Goal: Task Accomplishment & Management: Manage account settings

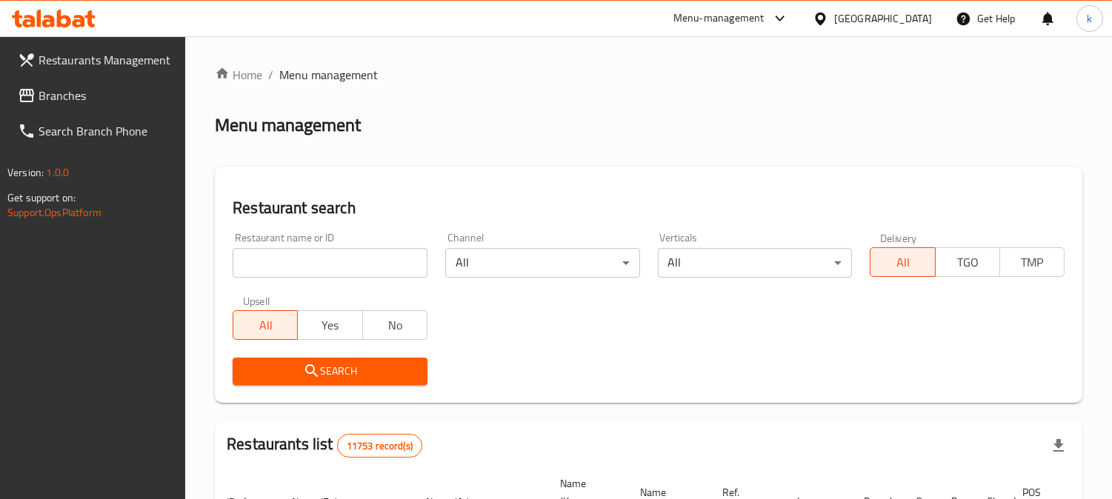
click at [339, 262] on input "search" at bounding box center [330, 263] width 195 height 30
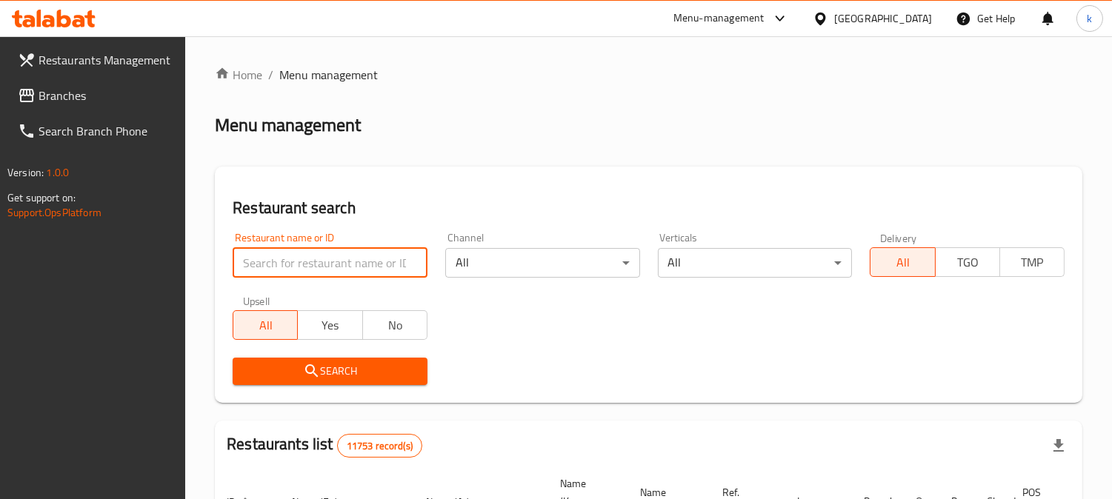
click at [316, 265] on input "search" at bounding box center [330, 263] width 195 height 30
paste input "[PERSON_NAME]"
type input "[PERSON_NAME]"
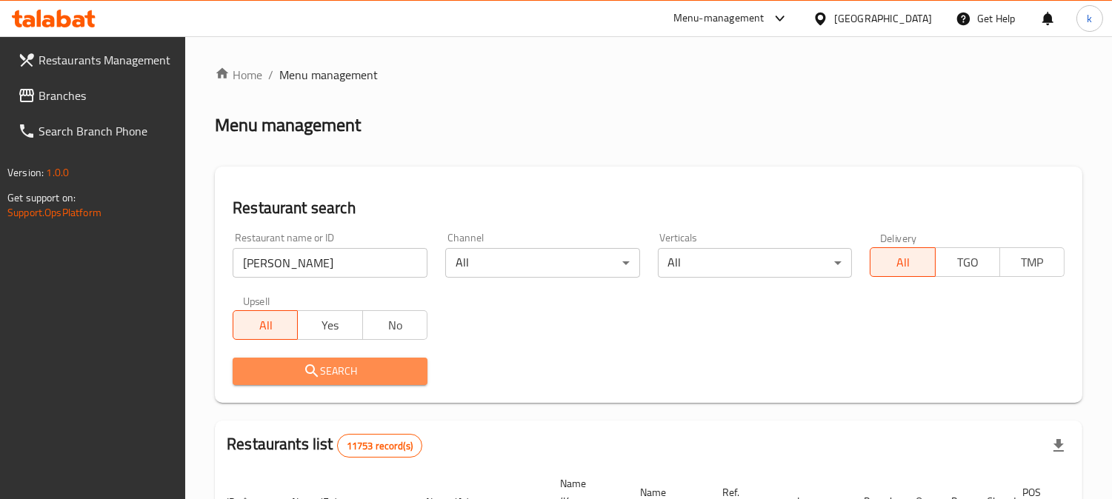
click at [293, 360] on button "Search" at bounding box center [330, 371] width 195 height 27
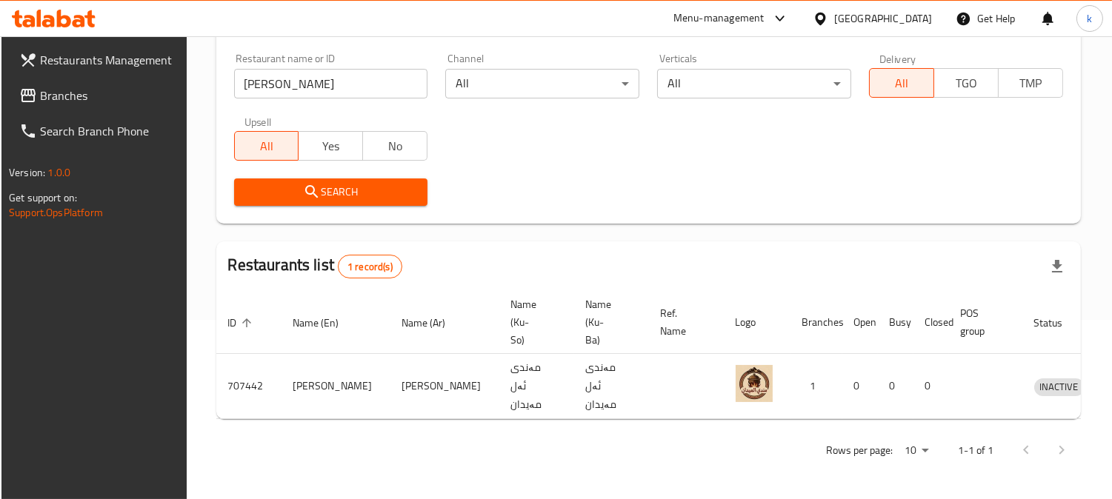
scroll to position [0, 1]
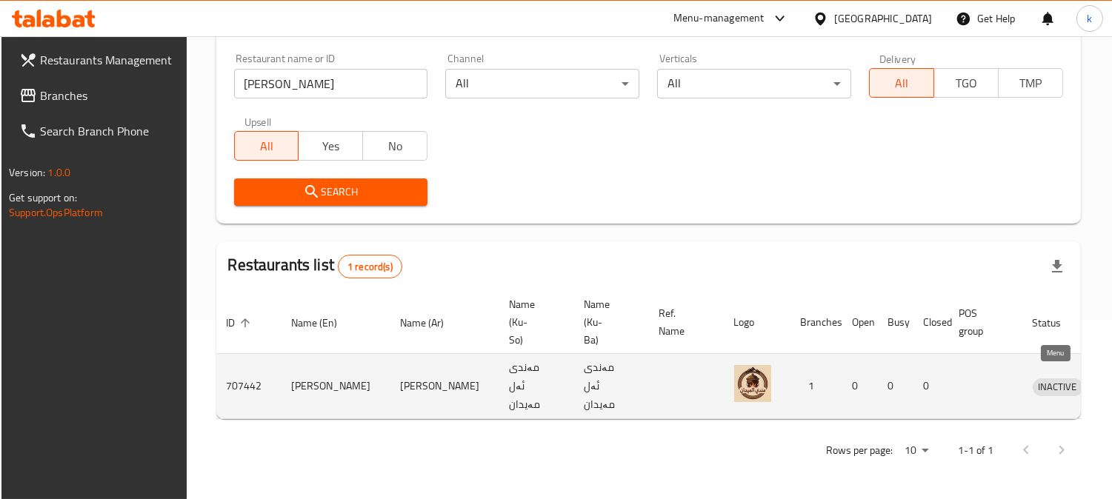
click at [1112, 379] on icon "enhanced table" at bounding box center [1122, 387] width 18 height 18
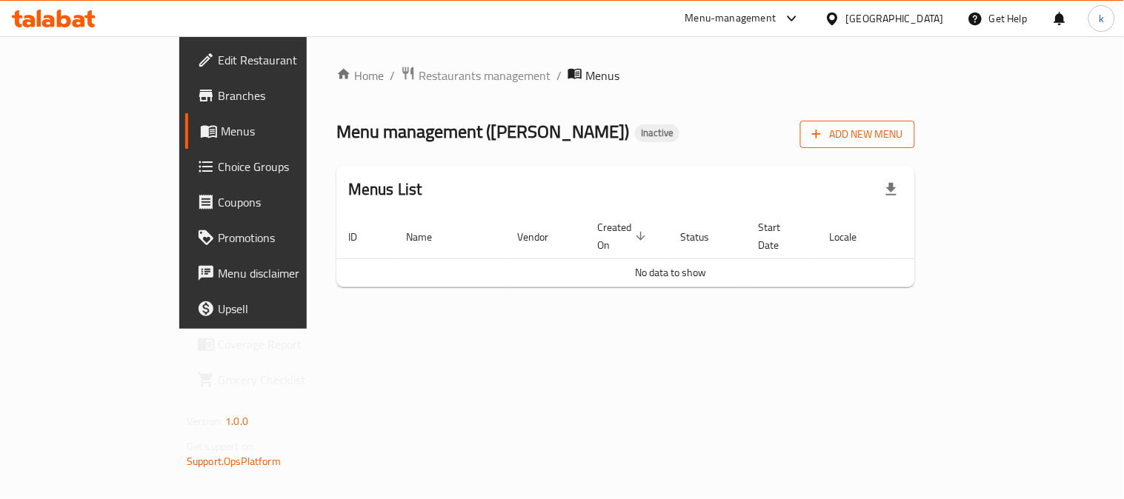
click at [903, 135] on span "Add New Menu" at bounding box center [857, 134] width 91 height 19
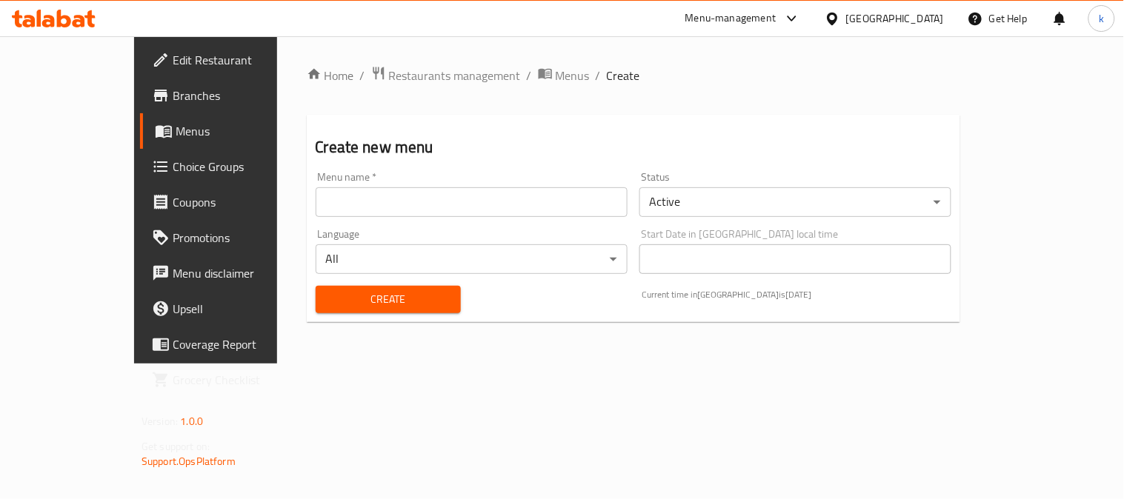
click at [332, 198] on input "text" at bounding box center [472, 202] width 312 height 30
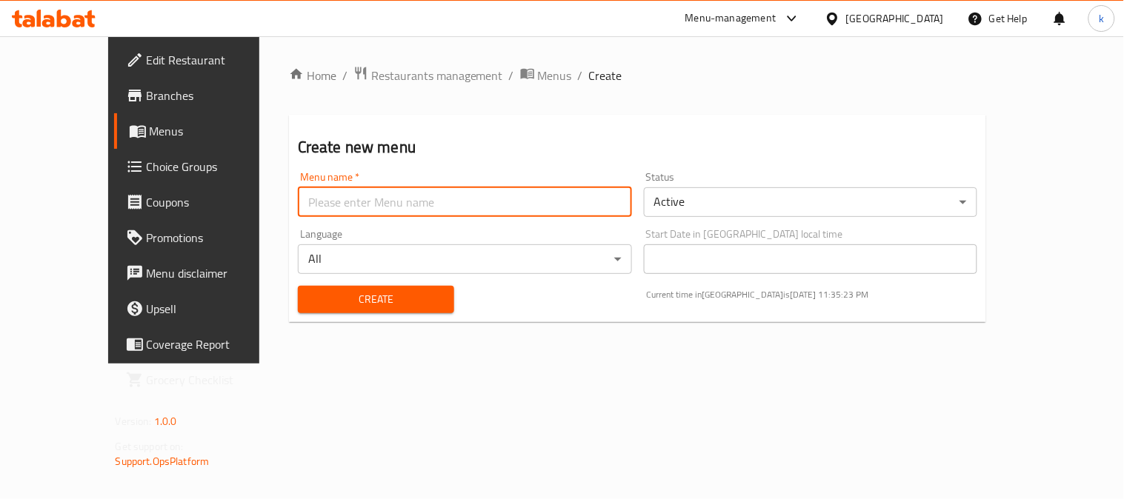
type input "menu"
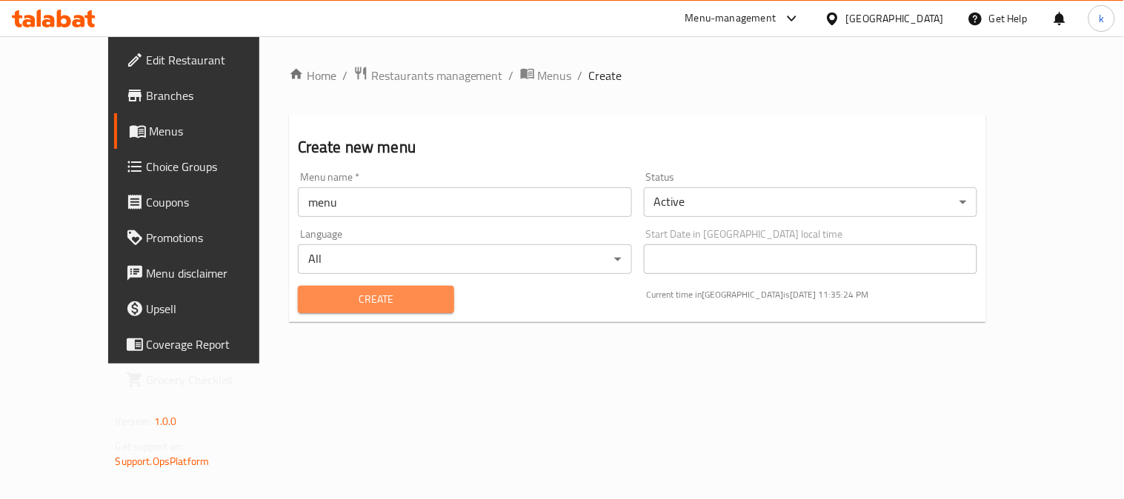
click at [310, 305] on span "Create" at bounding box center [376, 299] width 133 height 19
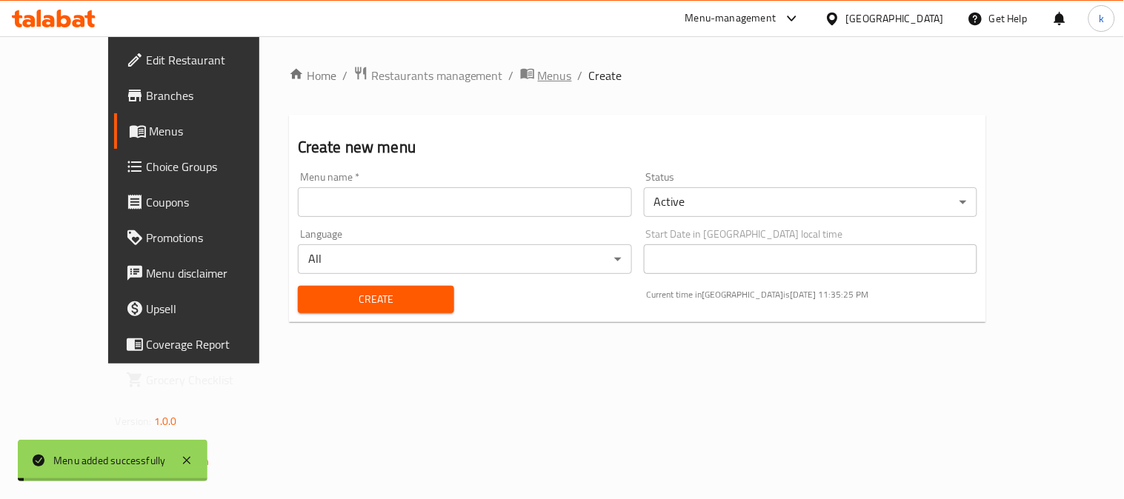
click at [538, 76] on span "Menus" at bounding box center [555, 76] width 34 height 18
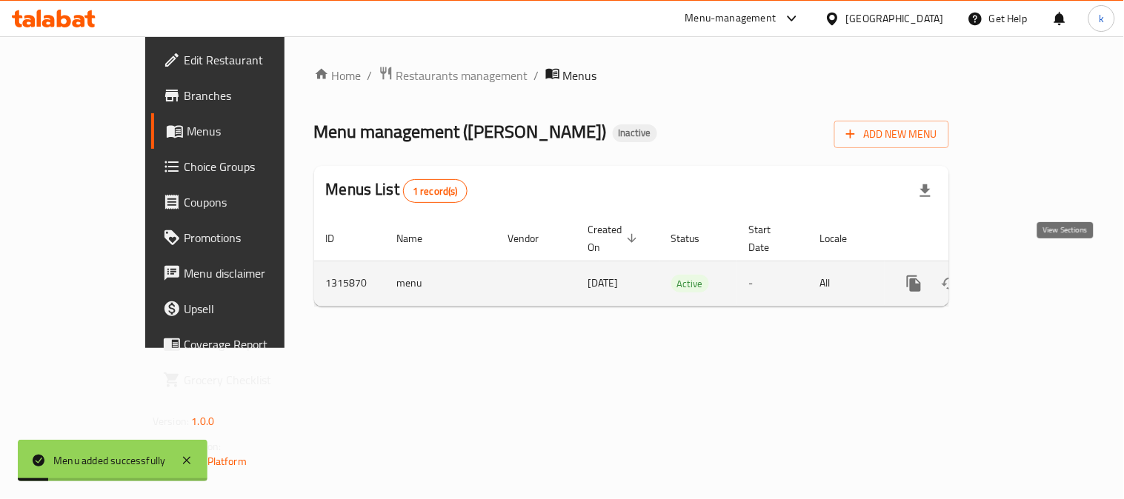
click at [1039, 270] on link "enhanced table" at bounding box center [1021, 284] width 36 height 36
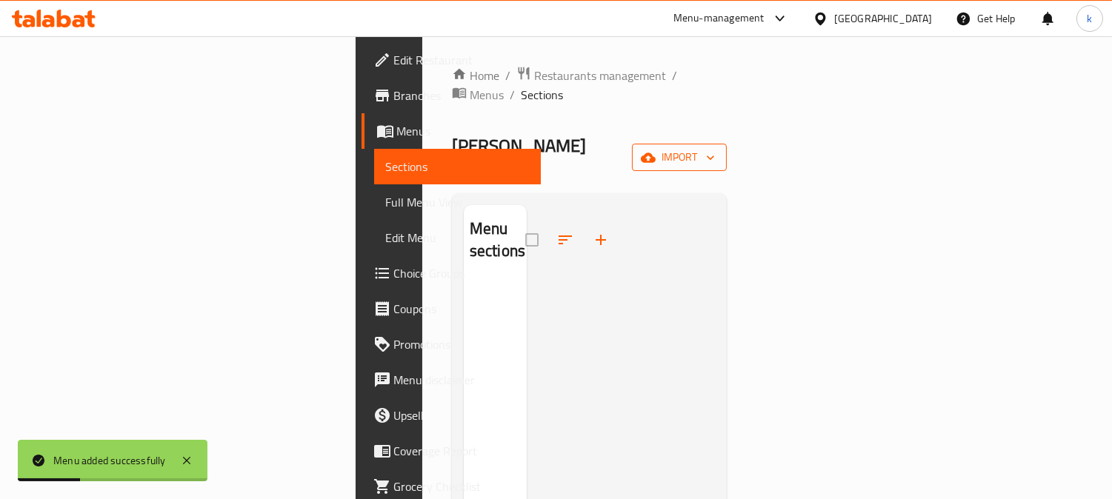
click at [715, 148] on span "import" at bounding box center [679, 157] width 71 height 19
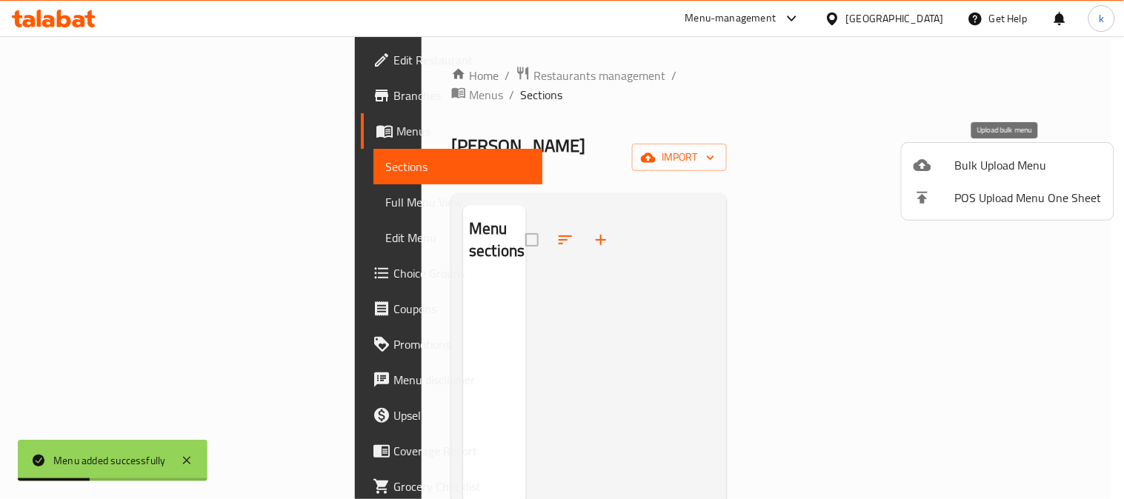
click at [1002, 162] on span "Bulk Upload Menu" at bounding box center [1028, 165] width 147 height 18
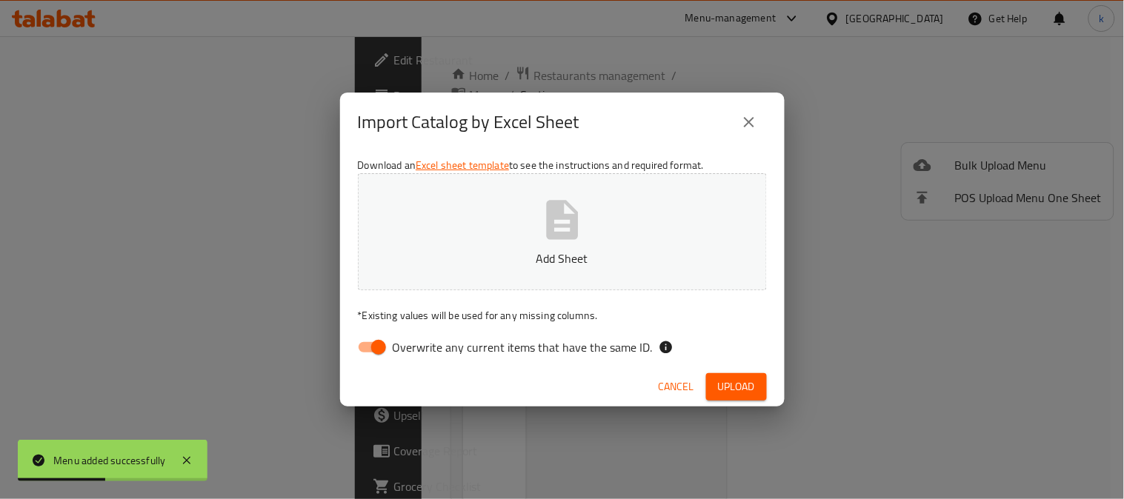
drag, startPoint x: 379, startPoint y: 341, endPoint x: 454, endPoint y: 216, distance: 145.6
click at [379, 341] on input "Overwrite any current items that have the same ID." at bounding box center [378, 347] width 84 height 28
checkbox input "false"
click at [454, 216] on button "Add Sheet" at bounding box center [562, 231] width 409 height 117
click at [743, 383] on span "Upload" at bounding box center [736, 387] width 37 height 19
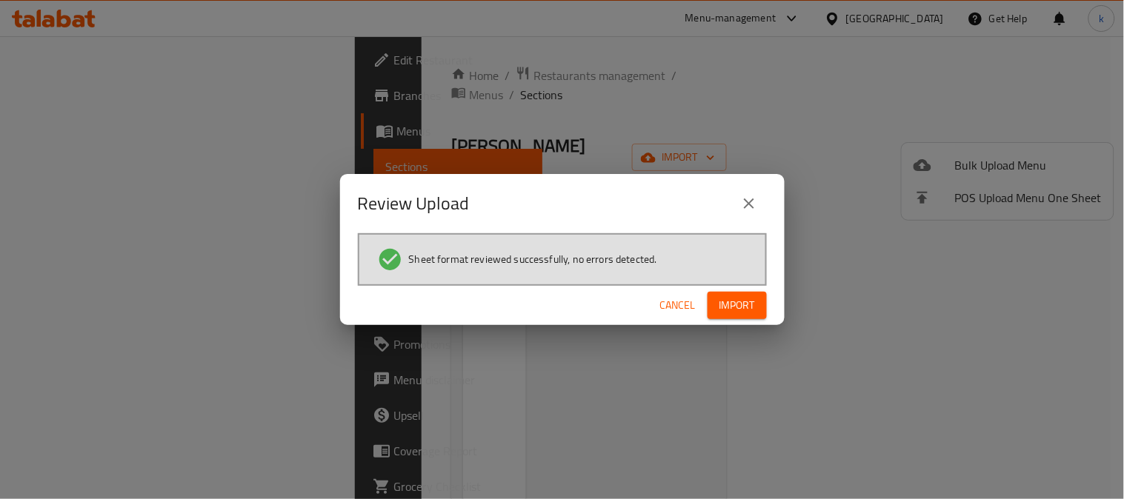
click at [743, 306] on span "Import" at bounding box center [738, 305] width 36 height 19
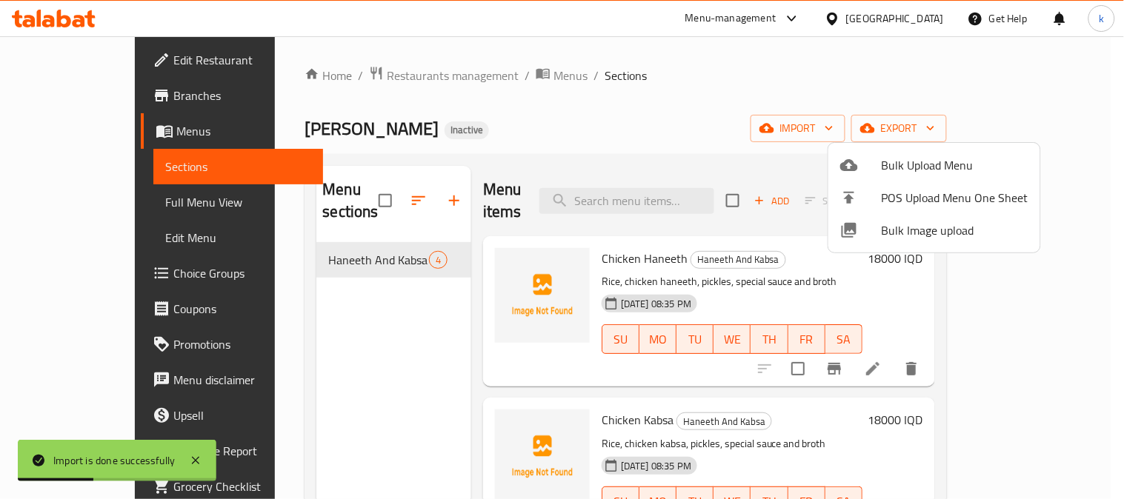
click at [59, 50] on div at bounding box center [562, 249] width 1124 height 499
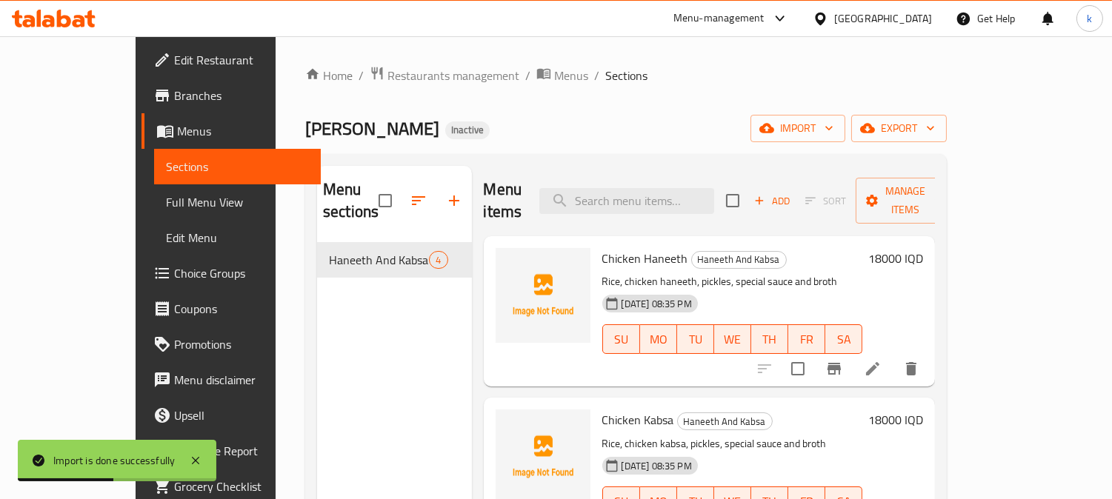
click at [174, 57] on span "Edit Restaurant" at bounding box center [242, 60] width 136 height 18
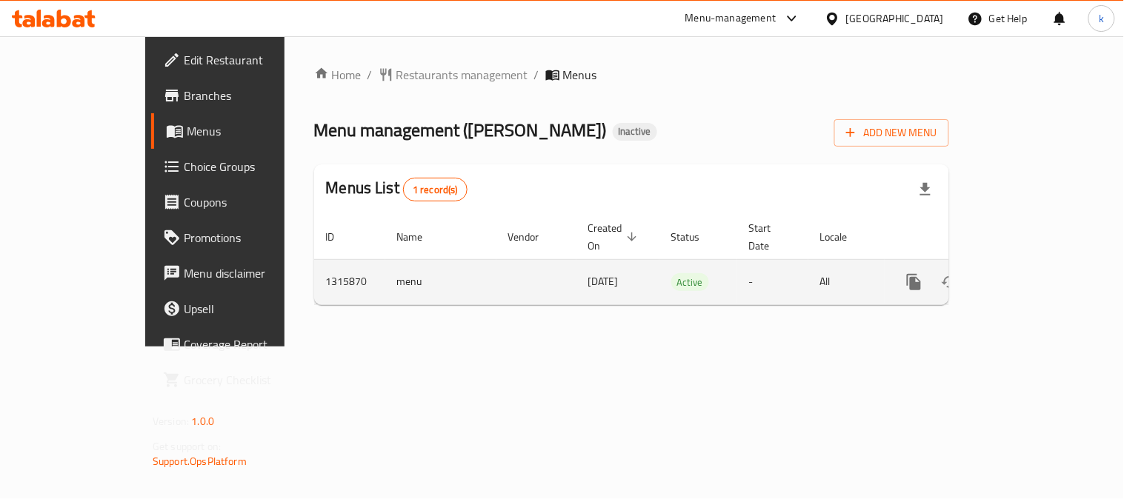
click at [1030, 273] on icon "enhanced table" at bounding box center [1021, 282] width 18 height 18
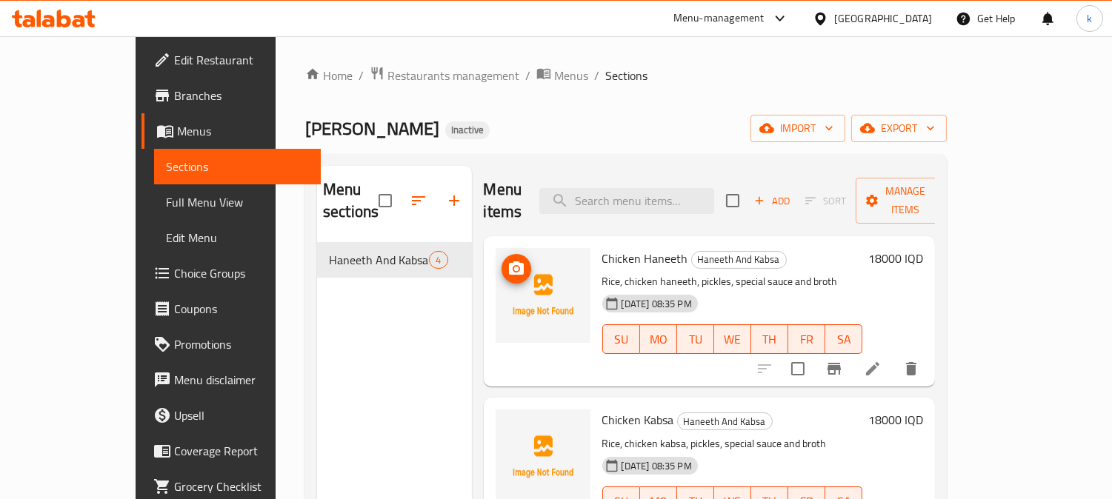
click at [508, 260] on icon "upload picture" at bounding box center [517, 269] width 18 height 18
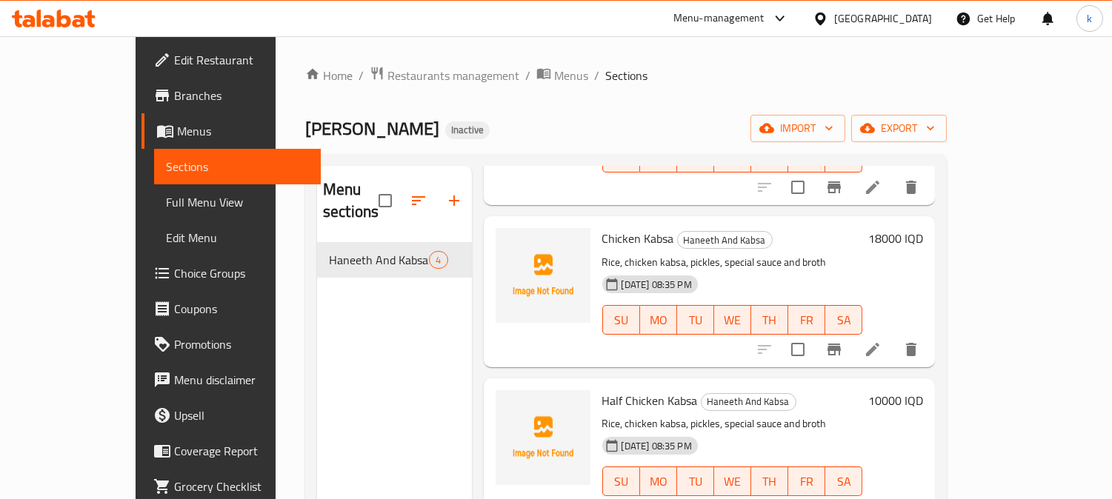
scroll to position [184, 0]
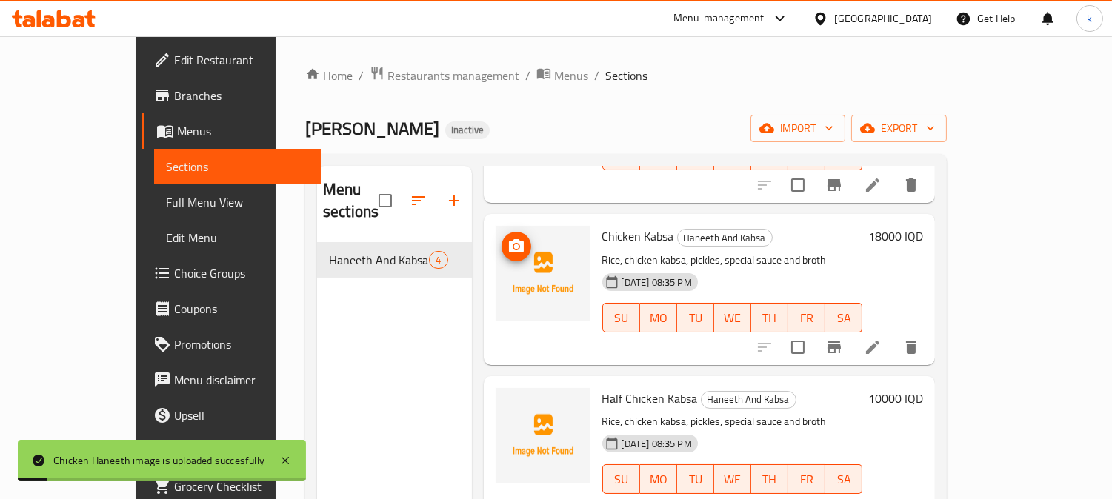
click at [509, 239] on icon "upload picture" at bounding box center [516, 245] width 15 height 13
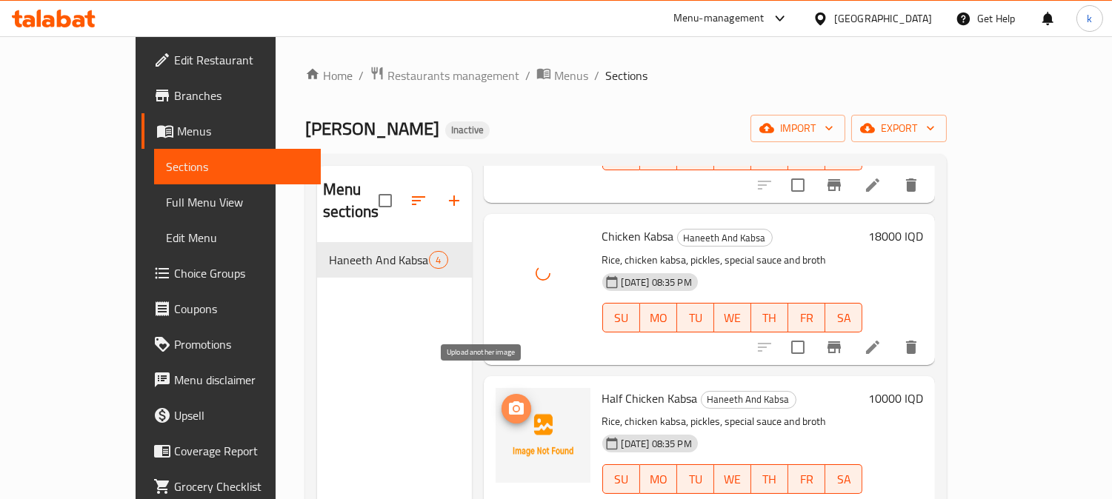
click at [502, 400] on span "upload picture" at bounding box center [517, 409] width 30 height 18
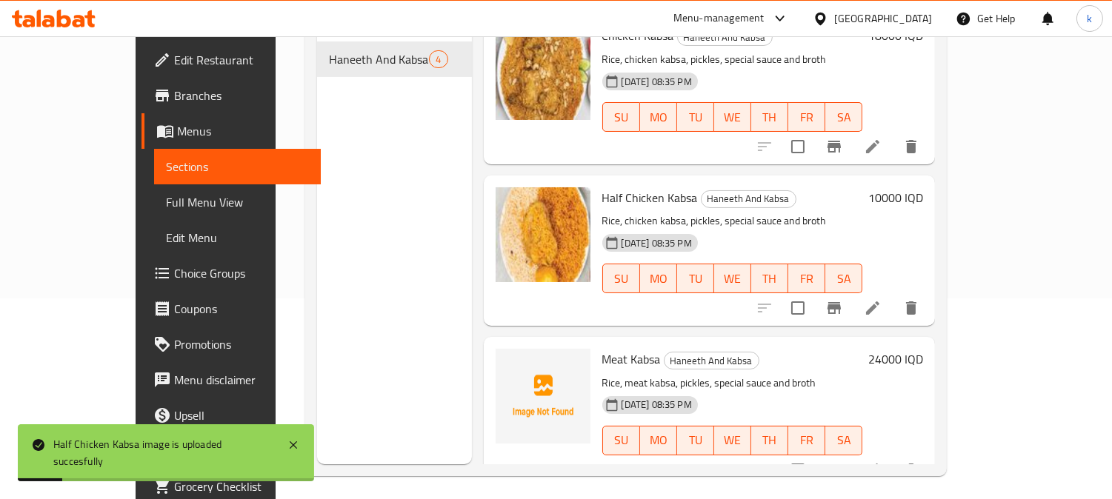
scroll to position [207, 0]
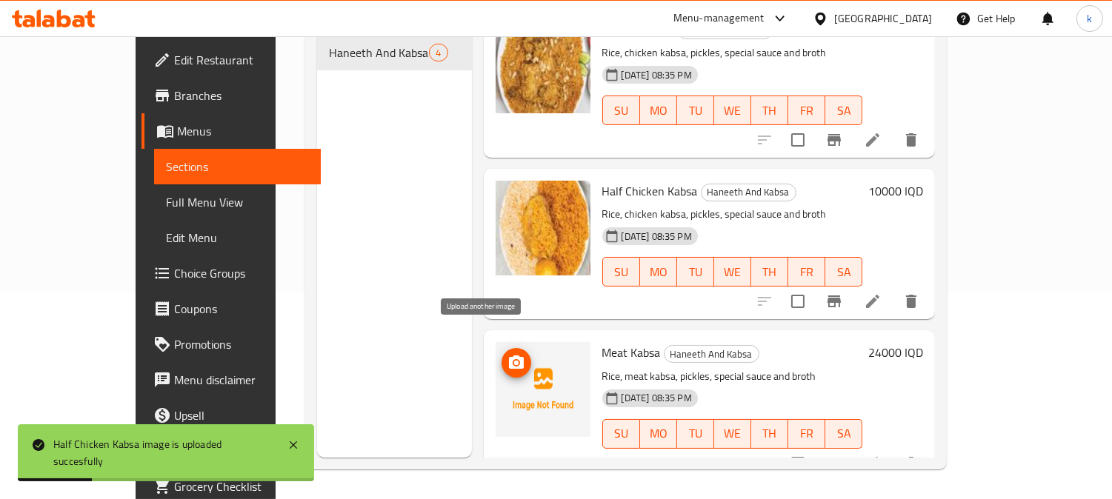
click at [509, 356] on icon "upload picture" at bounding box center [516, 362] width 15 height 13
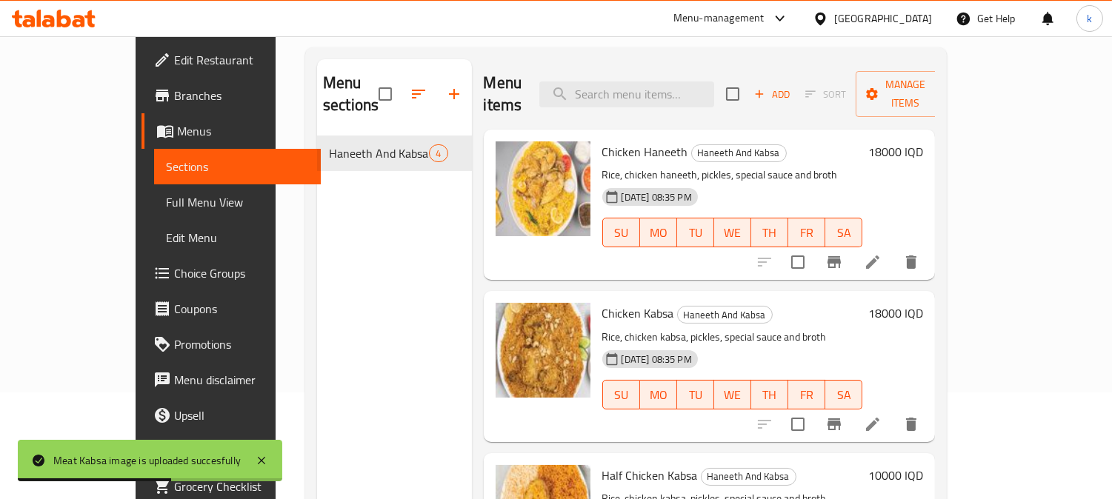
scroll to position [0, 0]
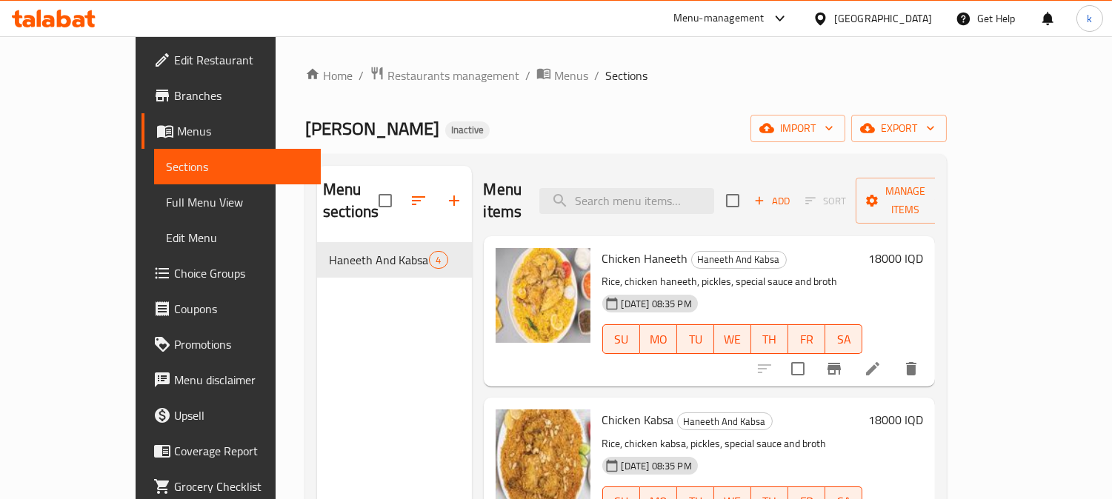
click at [142, 111] on link "Branches" at bounding box center [232, 96] width 180 height 36
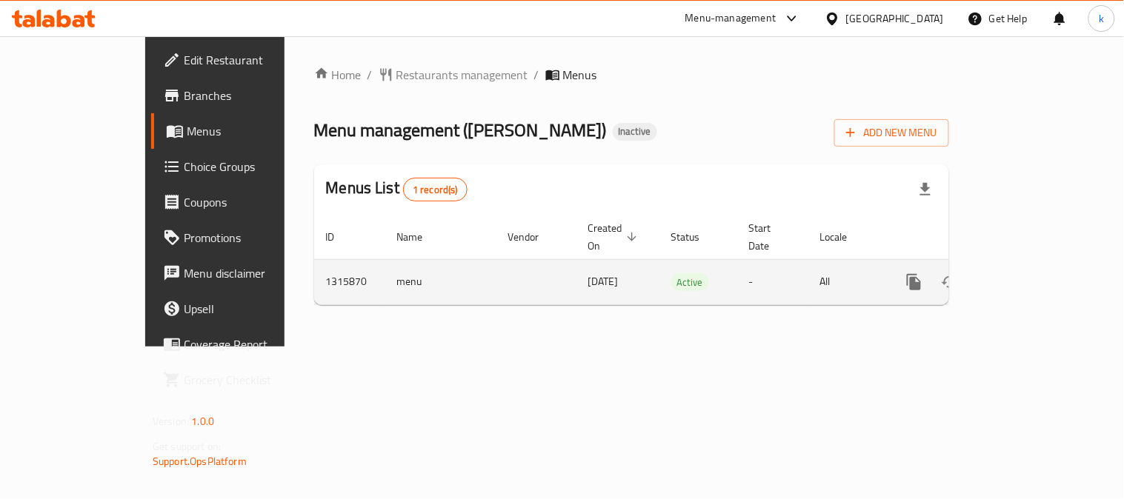
click at [1039, 265] on link "enhanced table" at bounding box center [1021, 283] width 36 height 36
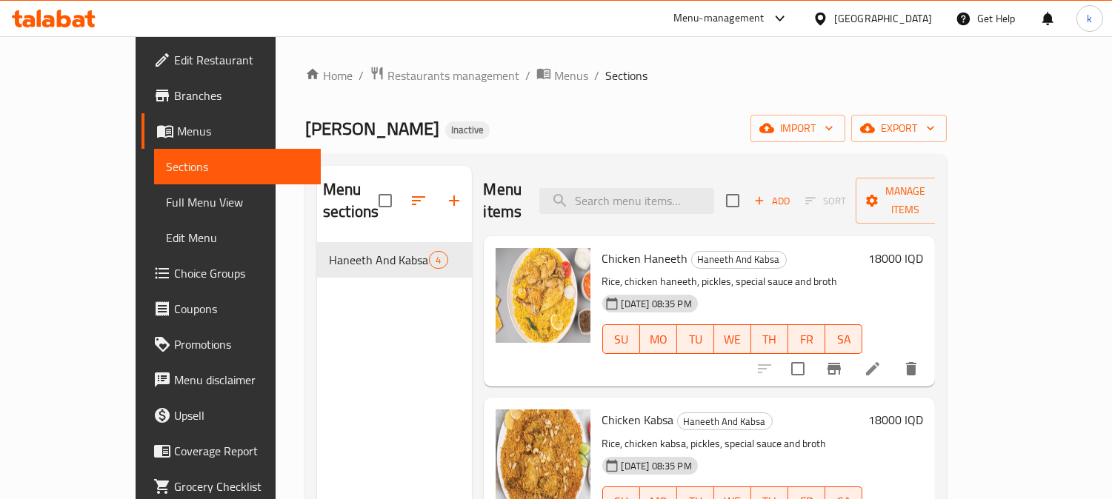
click at [166, 195] on span "Full Menu View" at bounding box center [238, 202] width 144 height 18
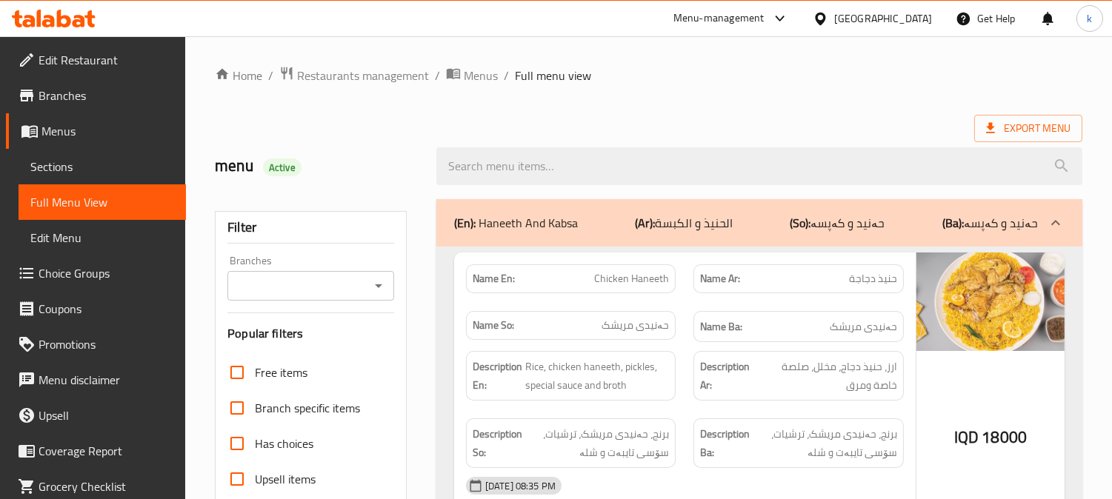
click at [334, 271] on div "Branches" at bounding box center [310, 286] width 167 height 30
click at [330, 292] on input "Branches" at bounding box center [298, 286] width 133 height 21
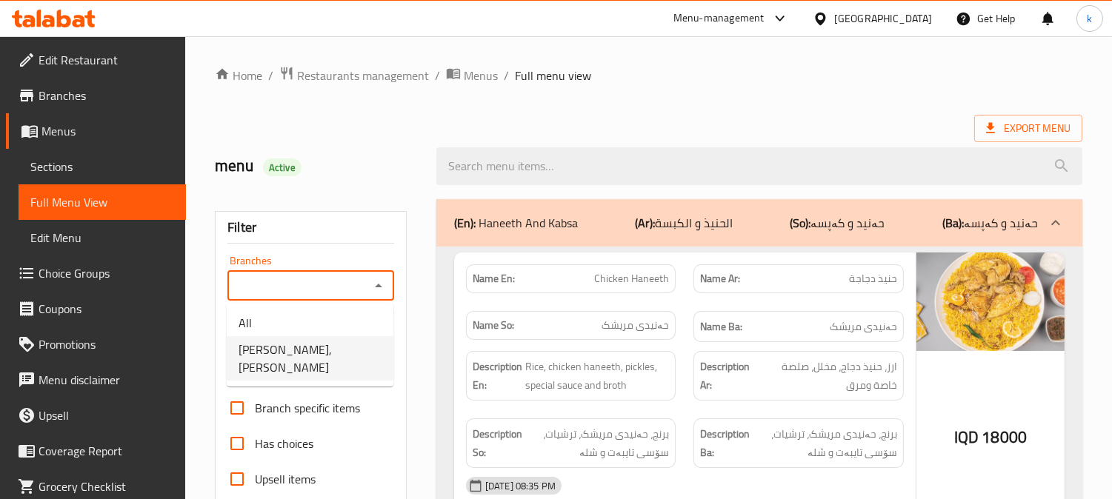
click at [339, 341] on span "Mandi Al Maidan, Al Zubair" at bounding box center [310, 359] width 143 height 36
type input "Mandi Al Maidan, Al Zubair"
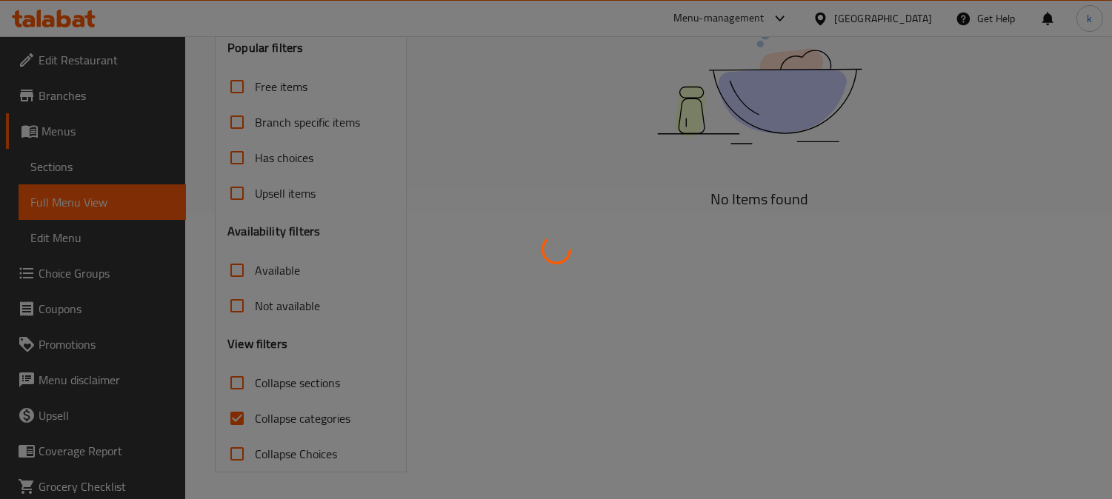
scroll to position [289, 0]
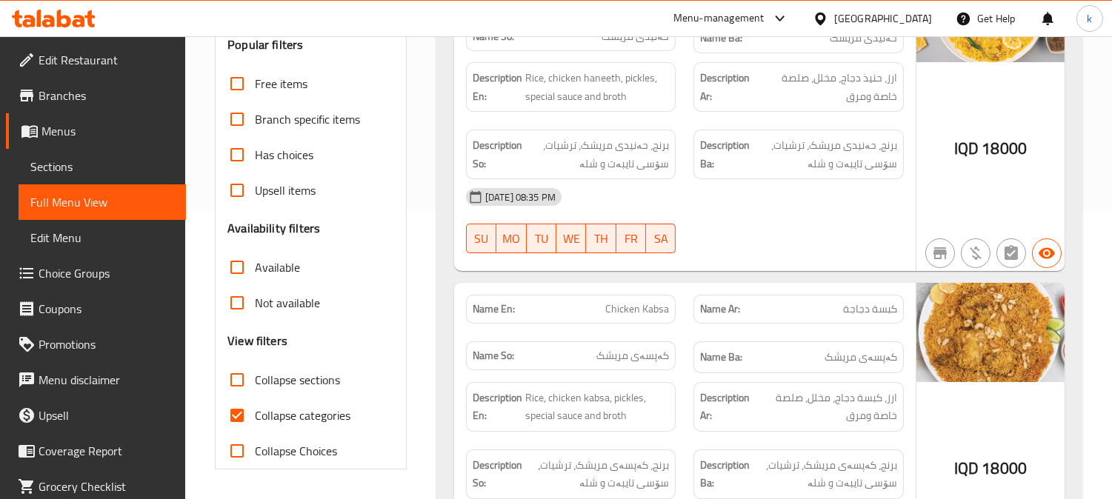
click at [307, 408] on span "Collapse categories" at bounding box center [303, 416] width 96 height 18
click at [255, 408] on input "Collapse categories" at bounding box center [237, 416] width 36 height 36
checkbox input "false"
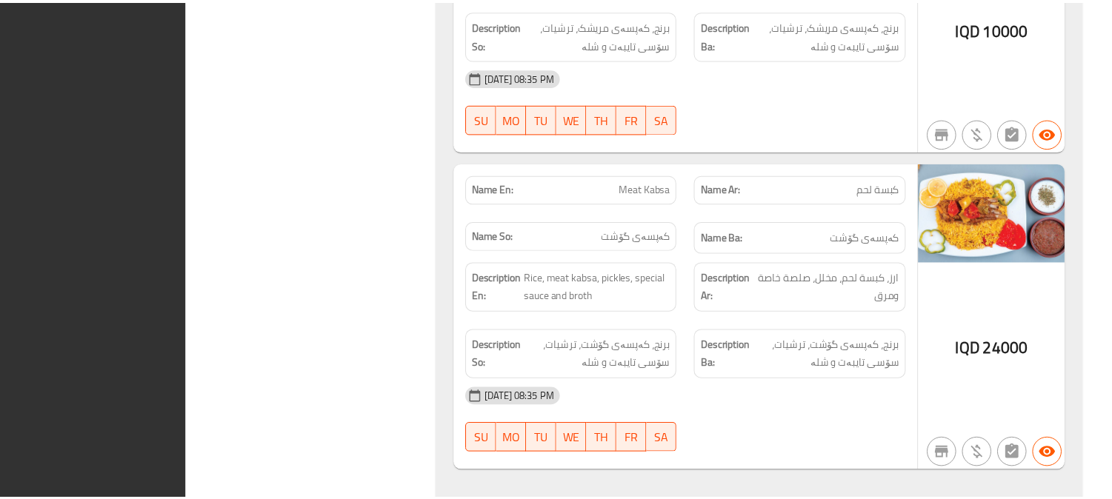
scroll to position [1080, 0]
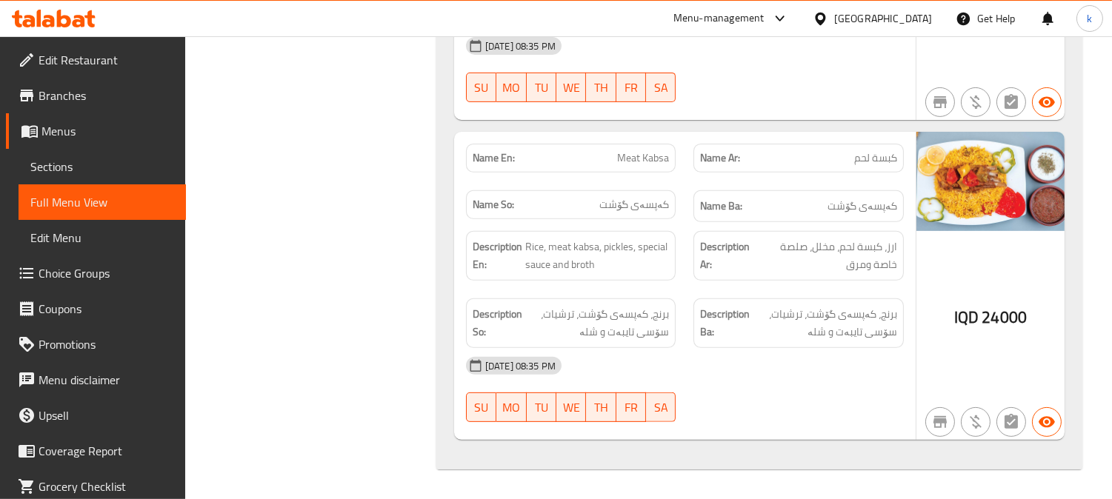
click at [83, 23] on icon at bounding box center [79, 21] width 13 height 13
